Goal: Use online tool/utility

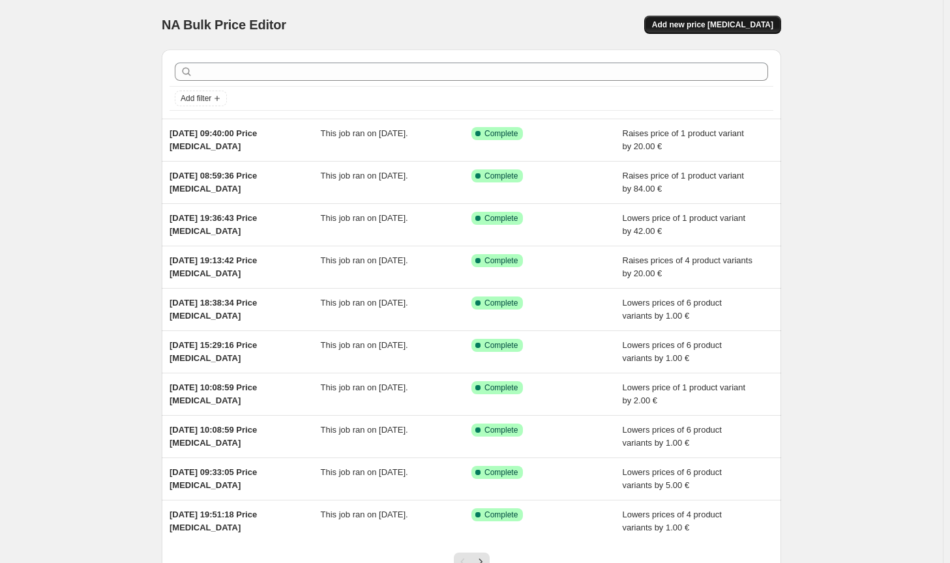
click at [742, 16] on button "Add new price [MEDICAL_DATA]" at bounding box center [712, 25] width 137 height 18
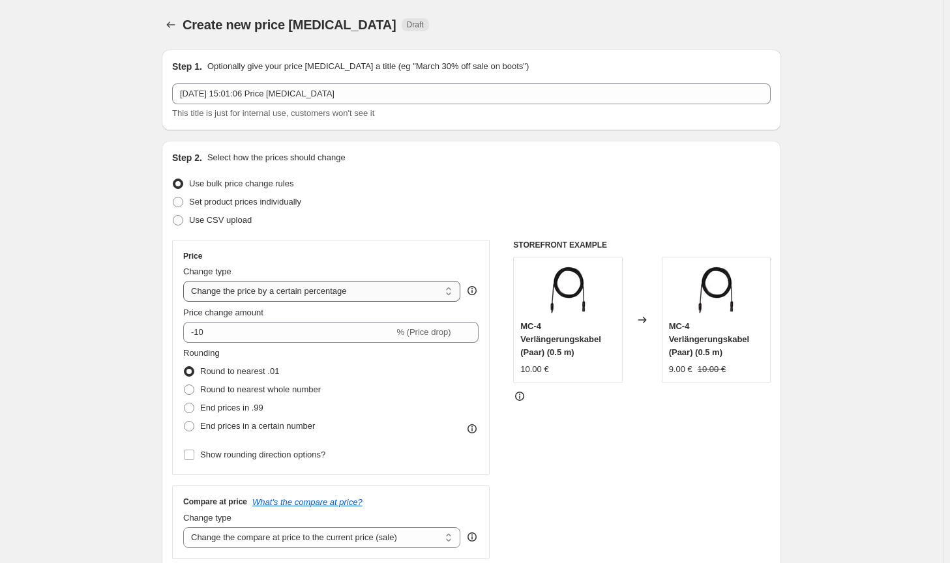
click at [323, 289] on select "Change the price to a certain amount Change the price by a certain amount Chang…" at bounding box center [321, 291] width 277 height 21
select select "by"
click at [186, 281] on select "Change the price to a certain amount Change the price by a certain amount Chang…" at bounding box center [321, 291] width 277 height 21
type input "-10.00"
click at [248, 383] on span "Round to nearest whole number" at bounding box center [260, 389] width 121 height 13
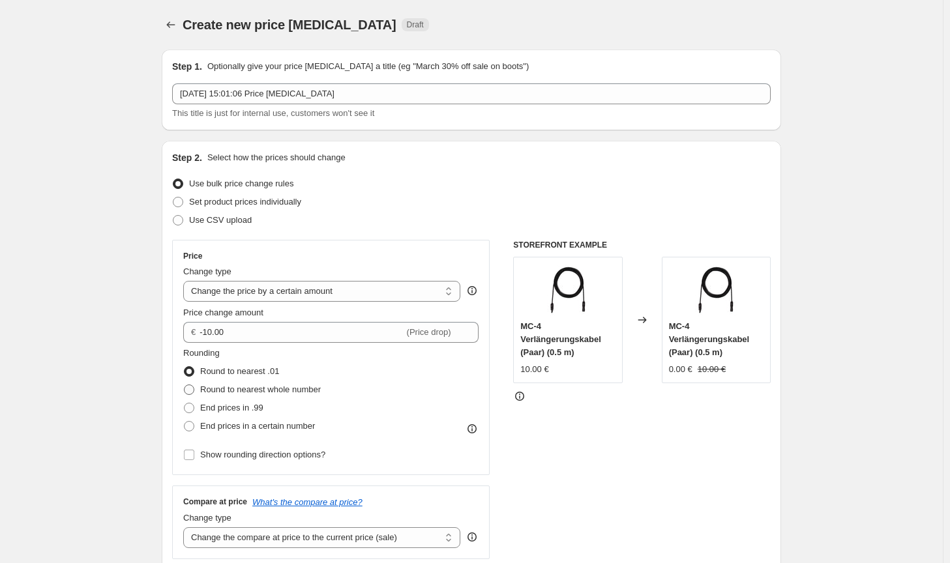
click at [185, 385] on input "Round to nearest whole number" at bounding box center [184, 385] width 1 height 1
radio input "true"
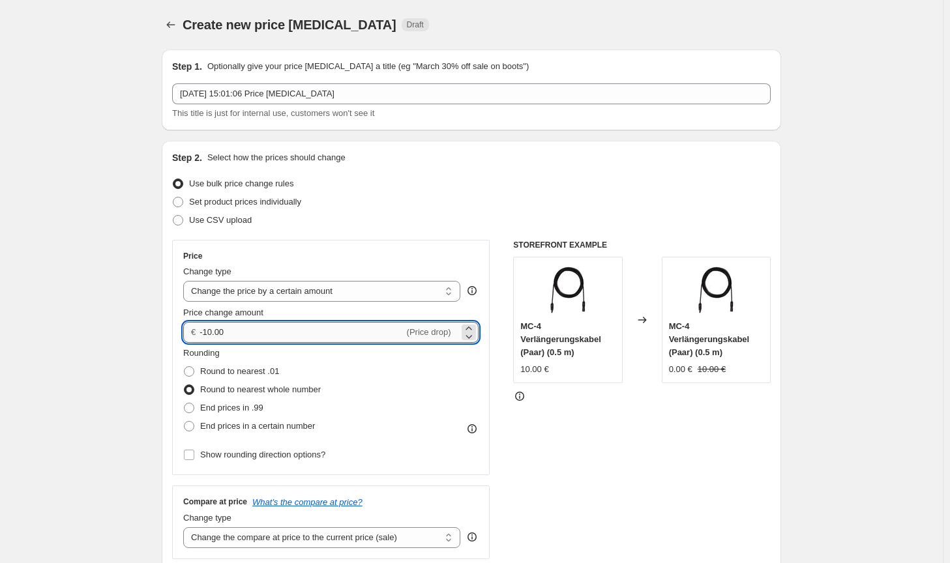
drag, startPoint x: 232, startPoint y: 338, endPoint x: 214, endPoint y: 333, distance: 19.2
click at [214, 333] on input "-10.00" at bounding box center [302, 332] width 204 height 21
type input "-10.00"
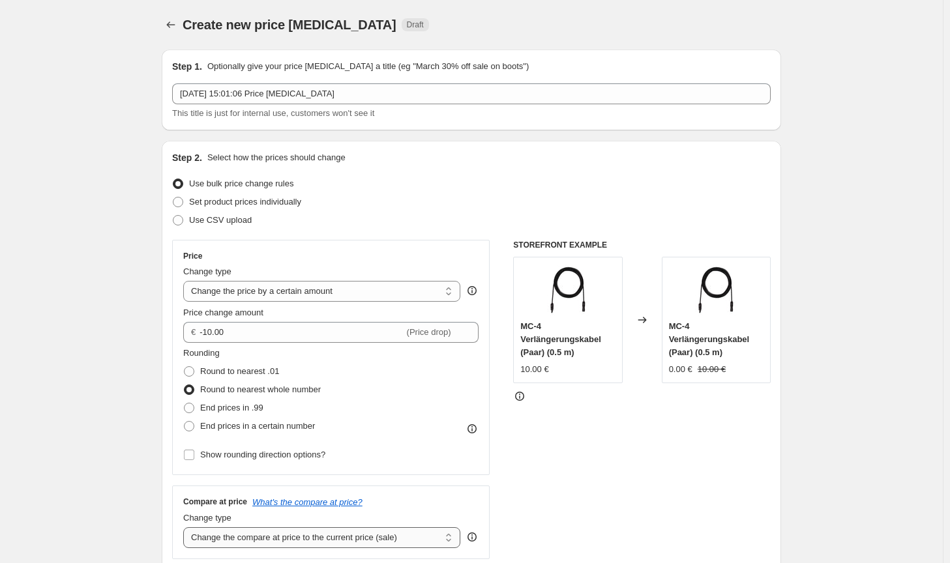
click at [385, 541] on select "Change the compare at price to the current price (sale) Change the compare at p…" at bounding box center [321, 538] width 277 height 21
select select "no_change"
click at [186, 528] on select "Change the compare at price to the current price (sale) Change the compare at p…" at bounding box center [321, 538] width 277 height 21
click at [551, 493] on div "STOREFRONT EXAMPLE MC-4 Verlängerungskabel (Paar) (0.5 m) 10.00 € Changed to MC…" at bounding box center [642, 400] width 258 height 320
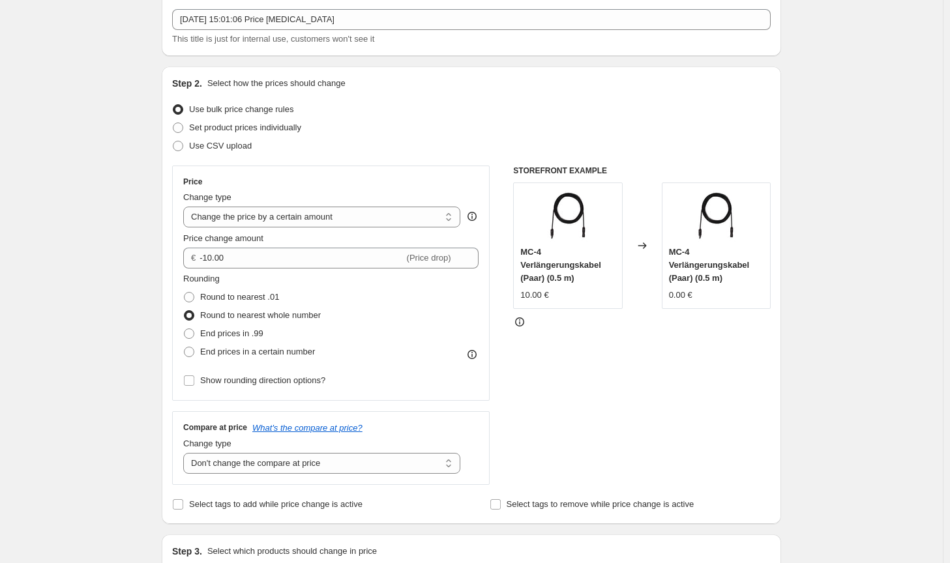
scroll to position [130, 0]
